Goal: Task Accomplishment & Management: Complete application form

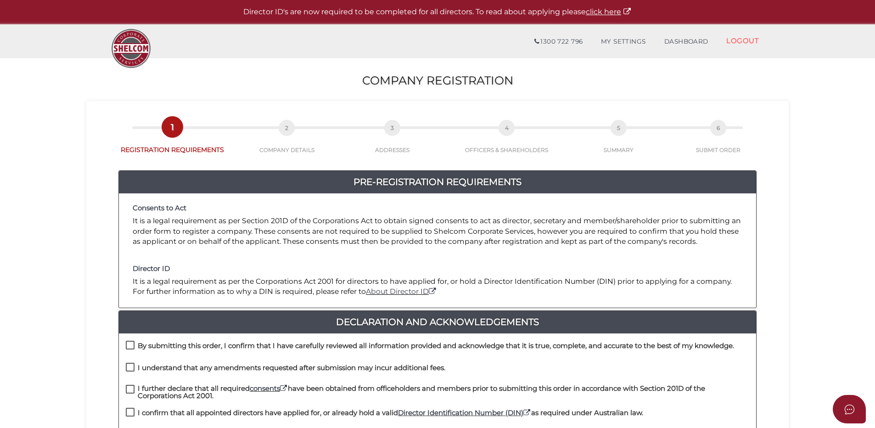
click at [133, 349] on label "By submitting this order, I confirm that I have carefully reviewed all informat…" at bounding box center [430, 347] width 608 height 11
checkbox input "true"
click at [133, 370] on label "I understand that any amendments requested after submission may incur additiona…" at bounding box center [285, 369] width 319 height 11
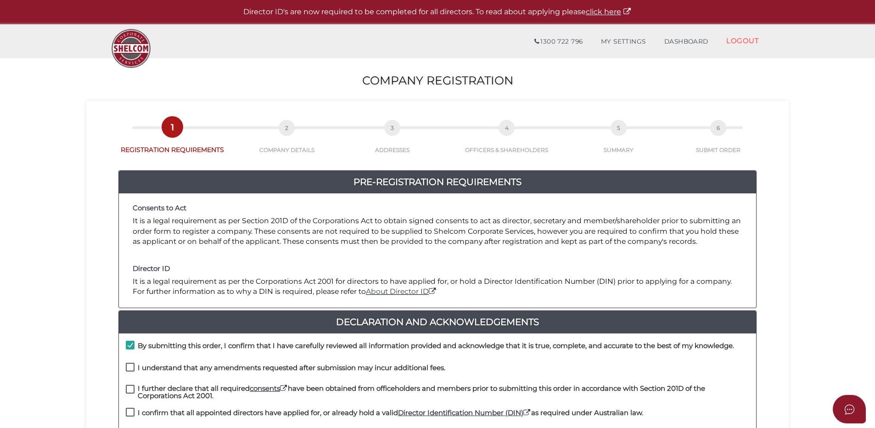
checkbox input "true"
click at [132, 396] on label "I further declare that all required consents have been obtained from officehold…" at bounding box center [437, 390] width 623 height 11
checkbox input "true"
click at [127, 411] on label "I confirm that all appointed directors have applied for, or already hold a vali…" at bounding box center [384, 414] width 517 height 11
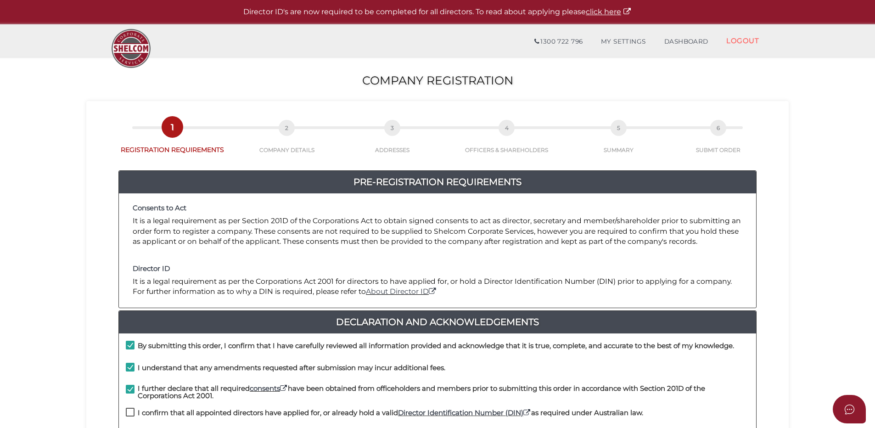
checkbox input "true"
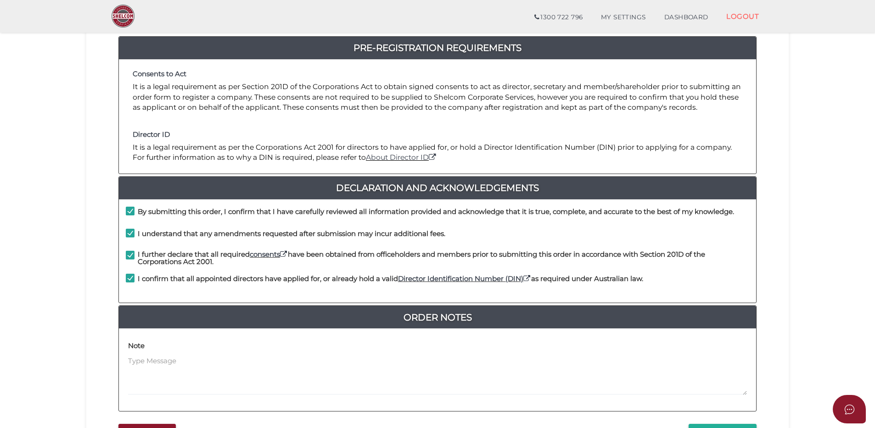
scroll to position [202, 0]
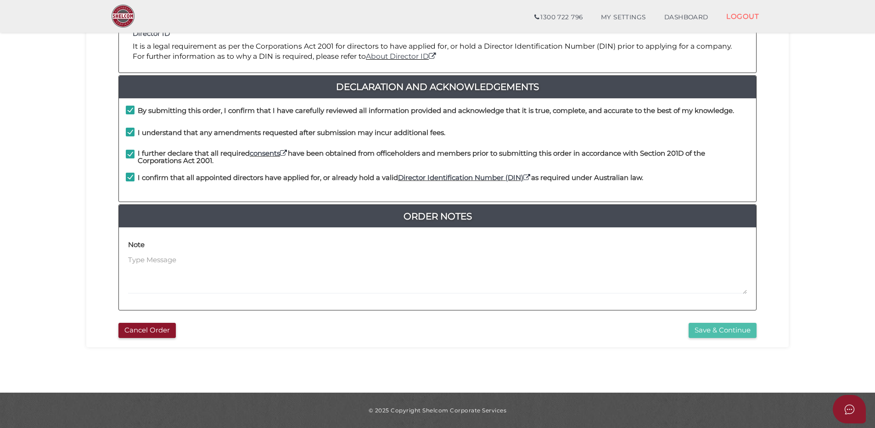
click at [694, 328] on button "Save & Continue" at bounding box center [722, 330] width 68 height 15
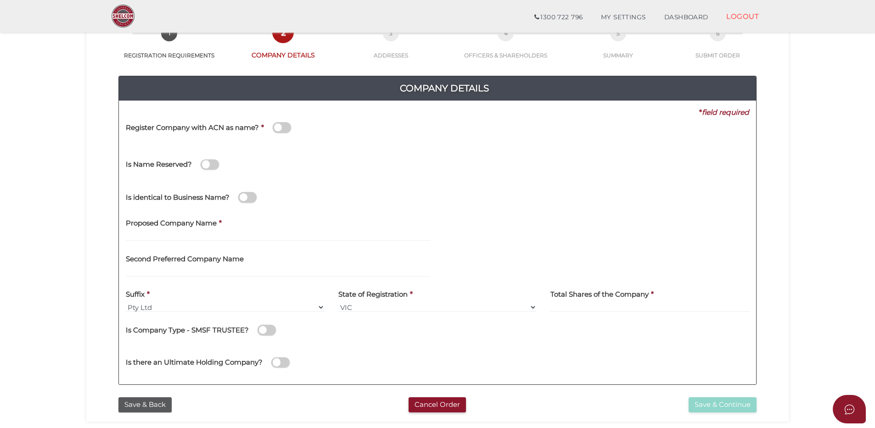
scroll to position [46, 0]
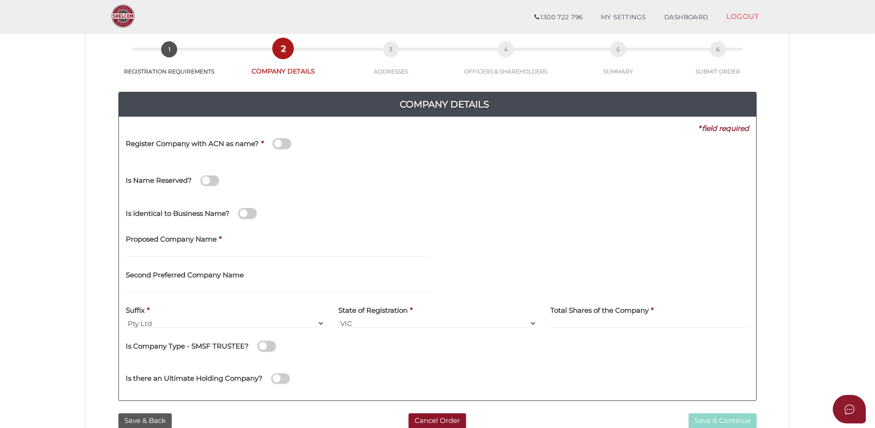
click at [281, 147] on span at bounding box center [282, 143] width 18 height 11
click at [0, 0] on input "checkbox" at bounding box center [0, 0] width 0 height 0
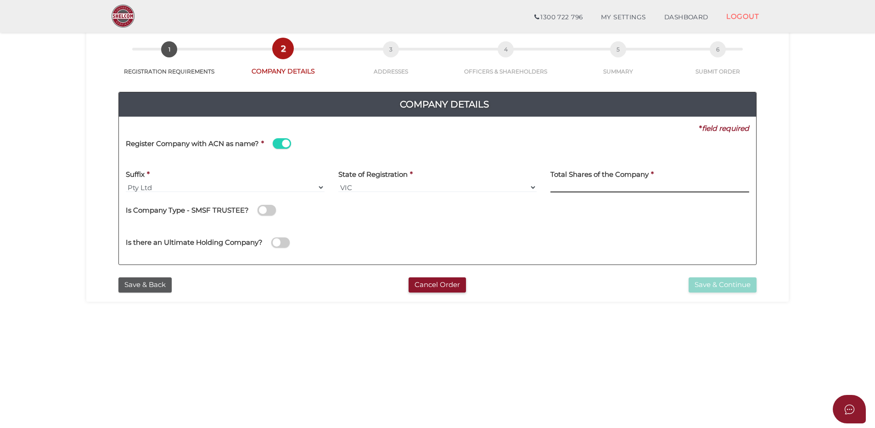
click at [570, 189] on input at bounding box center [649, 187] width 199 height 10
type input "2"
click at [556, 207] on div "Is Company Type - SMSF TRUSTEE?" at bounding box center [437, 208] width 623 height 19
click at [583, 187] on input "2" at bounding box center [649, 187] width 199 height 10
type input "6"
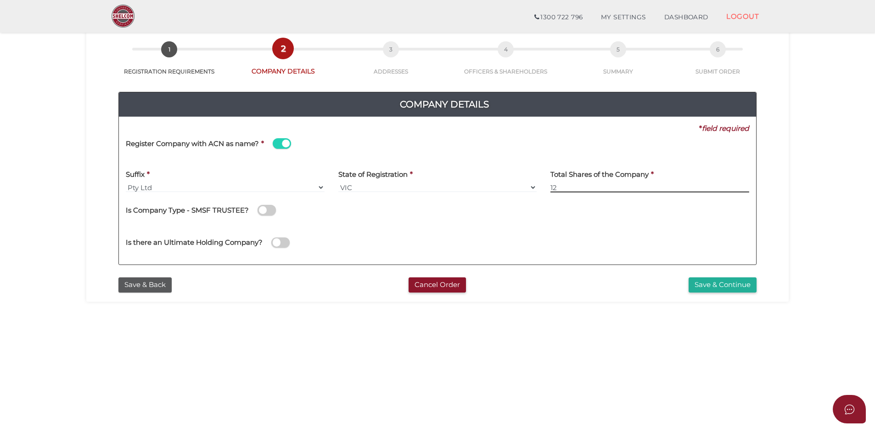
type input "12"
click at [535, 244] on div "Is there an Ultimate Holding Company?" at bounding box center [437, 241] width 637 height 33
click at [712, 287] on button "Save & Continue" at bounding box center [722, 284] width 68 height 15
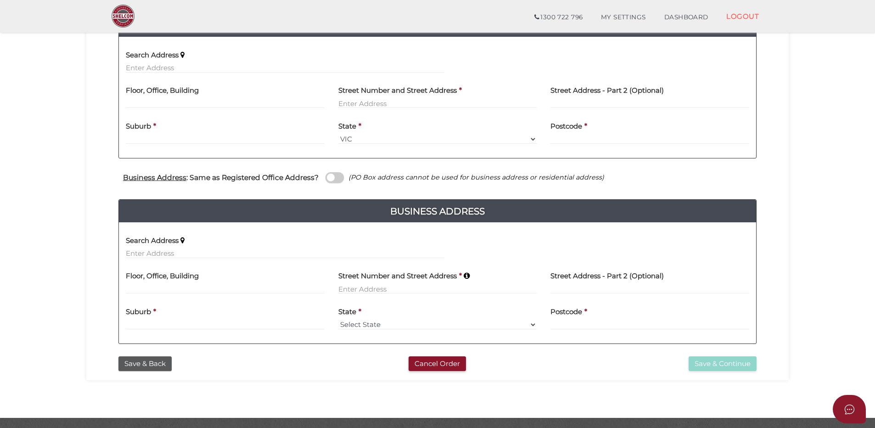
scroll to position [241, 0]
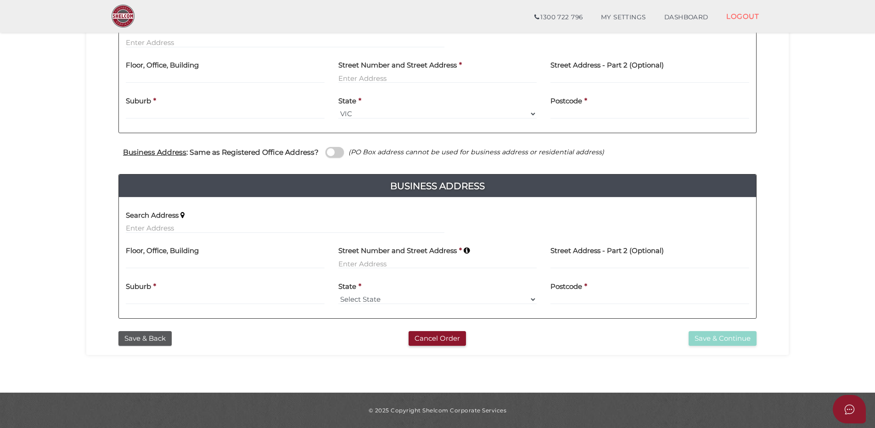
click at [537, 356] on section "Company Registration a6c91fb6c3c87b55d8e0b3f3c61130ed 1 REGISTRATION REQUIREMEN…" at bounding box center [437, 88] width 875 height 610
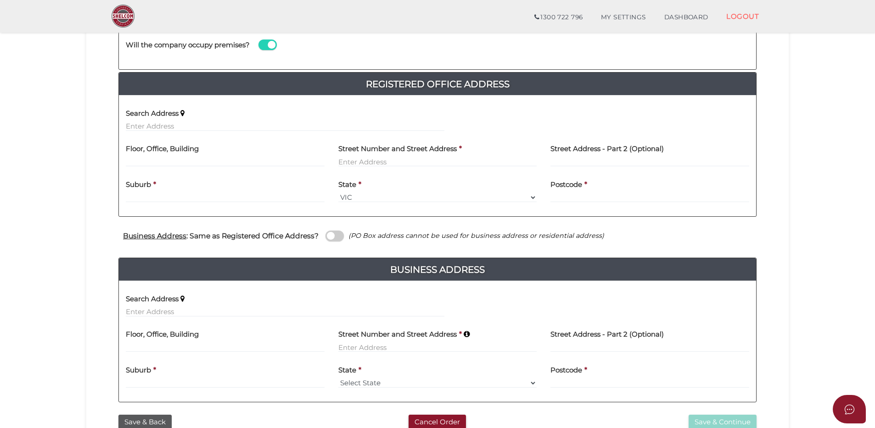
scroll to position [12, 0]
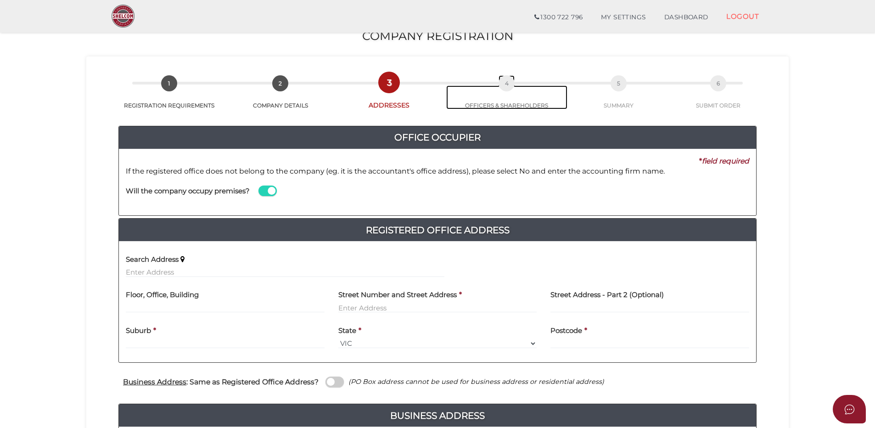
click at [506, 84] on span "4" at bounding box center [506, 83] width 16 height 16
